Goal: Information Seeking & Learning: Learn about a topic

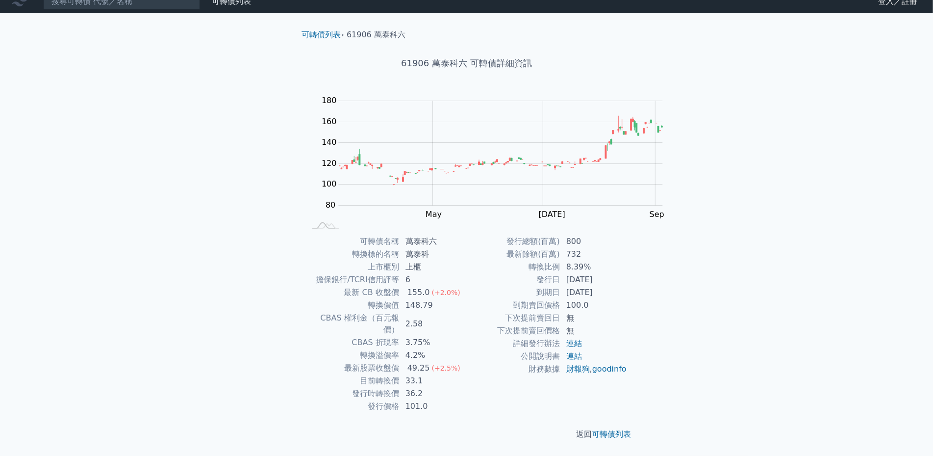
scroll to position [96, 0]
drag, startPoint x: 472, startPoint y: 344, endPoint x: 513, endPoint y: 346, distance: 40.8
click at [561, 299] on td "[DATE]" at bounding box center [594, 292] width 67 height 13
click at [562, 299] on td "[DATE]" at bounding box center [594, 292] width 67 height 13
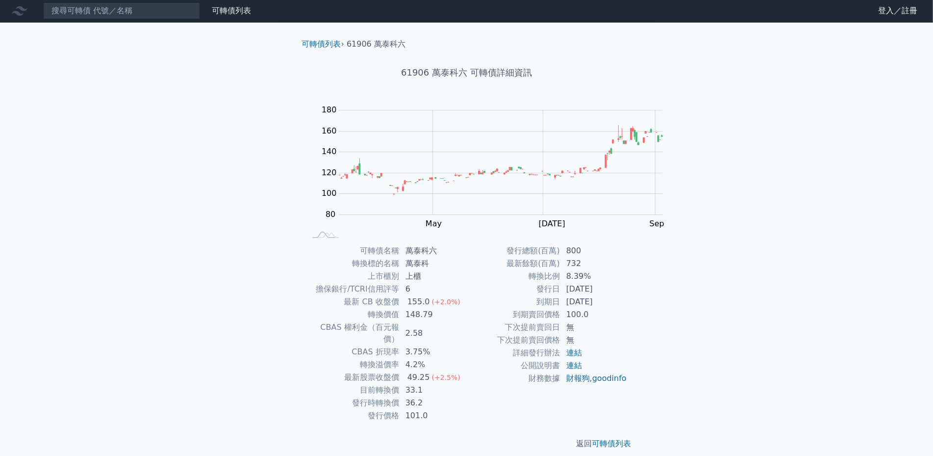
scroll to position [0, 0]
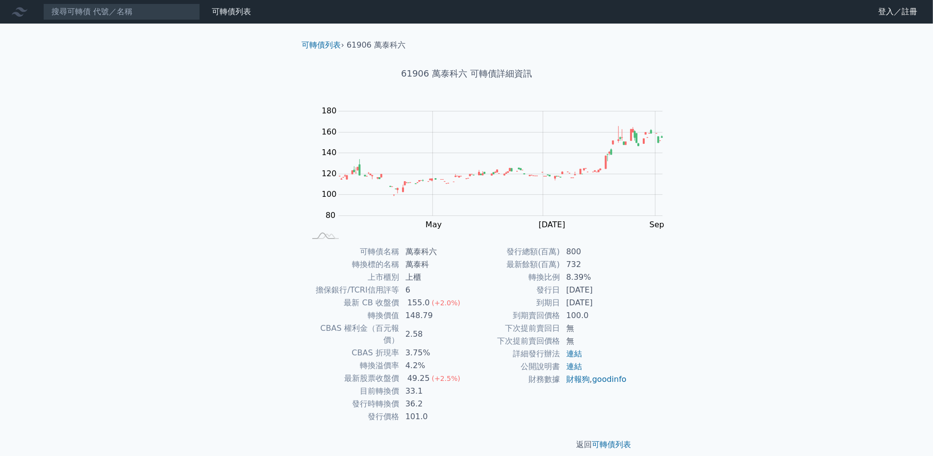
click at [72, 22] on nav "可轉債列表 財務數據 可轉債列表 財務數據 登入／註冊 登入／註冊" at bounding box center [466, 12] width 933 height 24
click at [75, 14] on input at bounding box center [121, 11] width 157 height 17
click at [78, 14] on input at bounding box center [121, 11] width 157 height 17
click at [57, 16] on input at bounding box center [121, 11] width 157 height 17
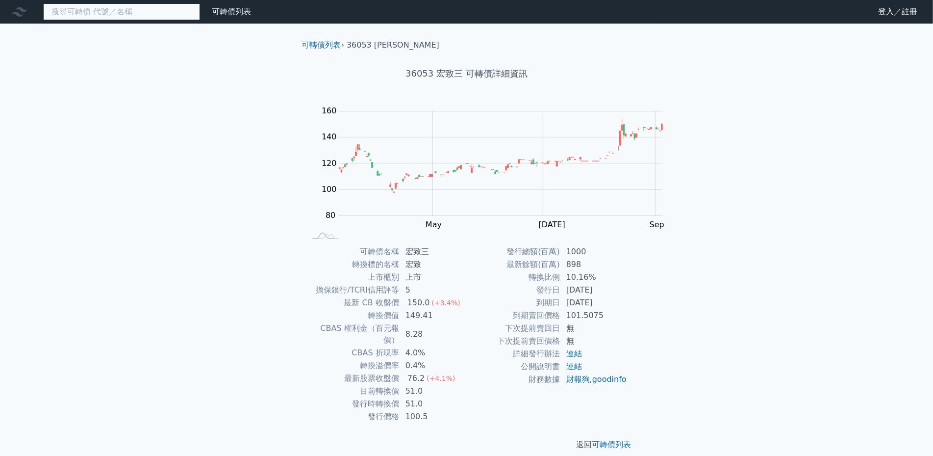
click at [65, 16] on input at bounding box center [121, 11] width 157 height 17
